Goal: Information Seeking & Learning: Learn about a topic

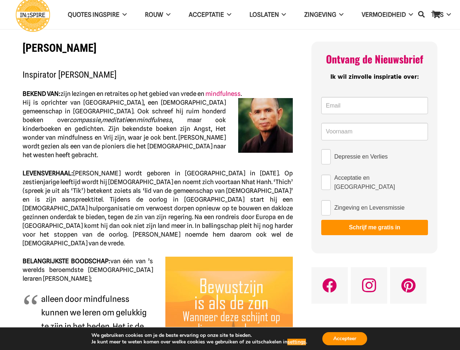
click at [230, 175] on span "LEVENSVERHAAL: [PERSON_NAME] wordt geboren in [GEOGRAPHIC_DATA] in [DATE]. Op z…" at bounding box center [158, 208] width 271 height 77
click at [422, 15] on icon "Zoeken" at bounding box center [422, 14] width 7 height 17
click at [326, 157] on input "Depressie en Verlies" at bounding box center [326, 156] width 9 height 15
checkbox input "true"
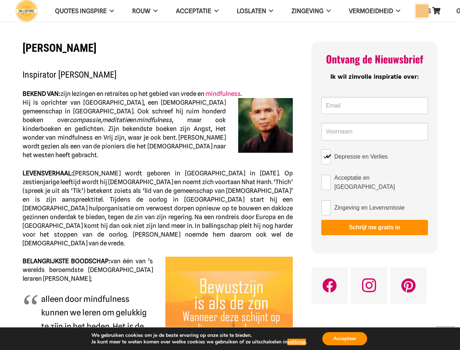
scroll to position [404, 0]
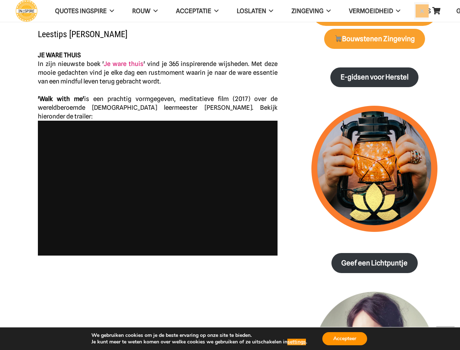
click at [326, 205] on img at bounding box center [375, 169] width 126 height 126
click at [375, 225] on div "Ontvang de Nieuwsbrief Ik wil zinvolle inspiratie over: Email * Name * Depressi…" at bounding box center [375, 246] width 126 height 1219
